Goal: Share content: Share content

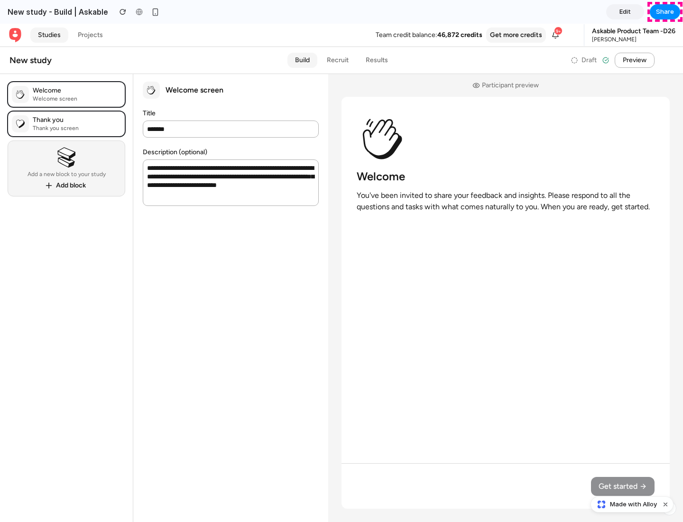
click at [665, 12] on span "Share" at bounding box center [665, 11] width 18 height 9
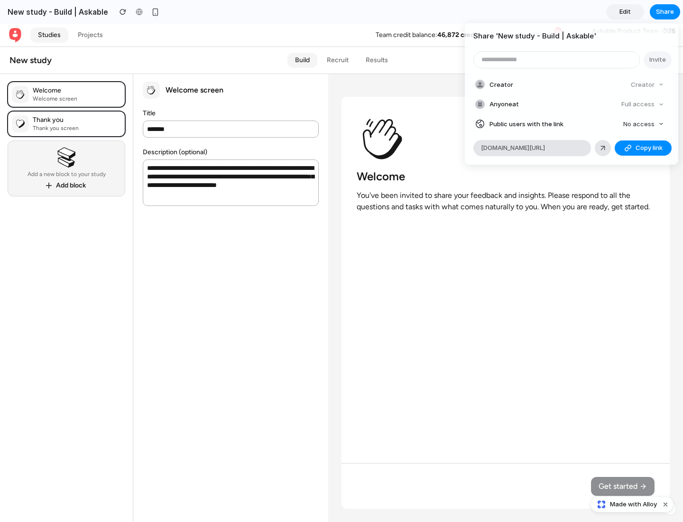
click at [643, 148] on span "Copy link" at bounding box center [648, 147] width 27 height 9
click at [633, 504] on div "Share ' New study - Build | Askable ' Invite Creator Creator Anyone at Full acc…" at bounding box center [341, 261] width 683 height 522
